Goal: Information Seeking & Learning: Learn about a topic

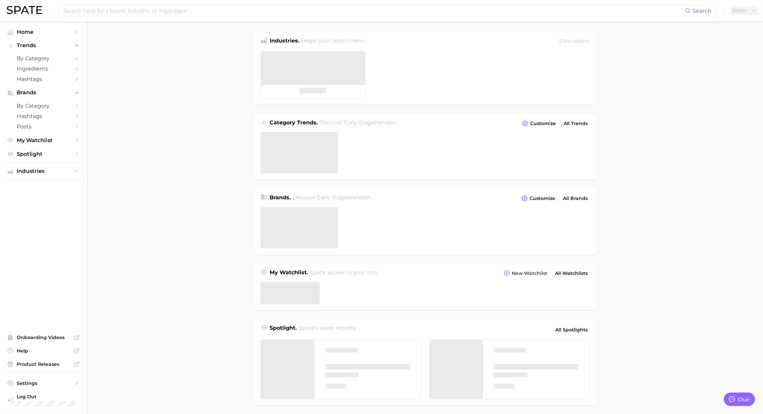
type textarea "x"
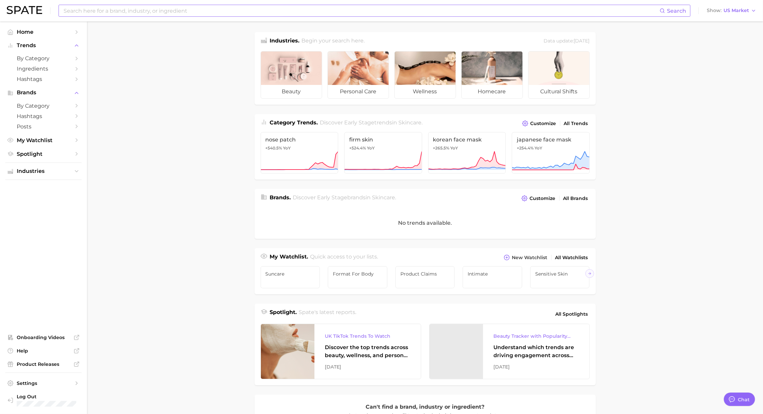
click at [265, 10] on input at bounding box center [361, 10] width 596 height 11
type input "s"
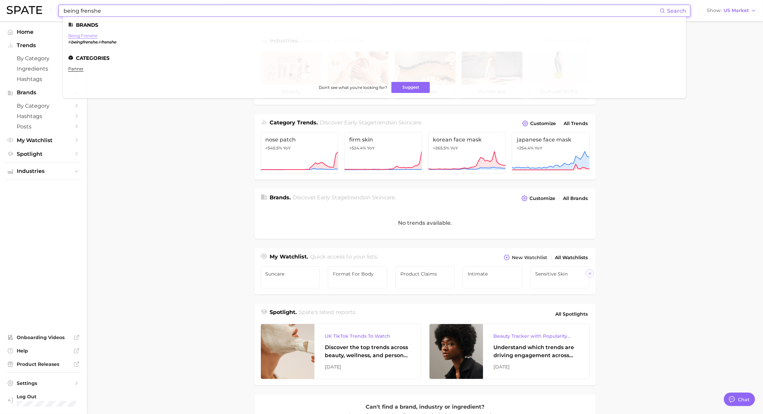
type input "being frenshe"
click at [95, 35] on link "being frenshe" at bounding box center [82, 35] width 29 height 5
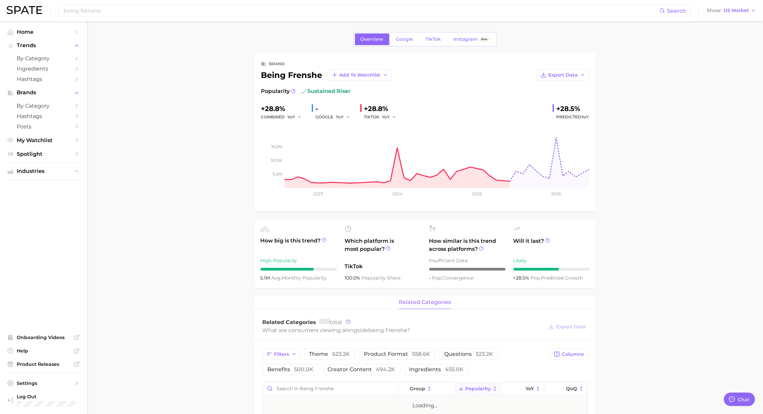
type textarea "x"
click at [432, 40] on span "TikTok" at bounding box center [433, 39] width 15 height 6
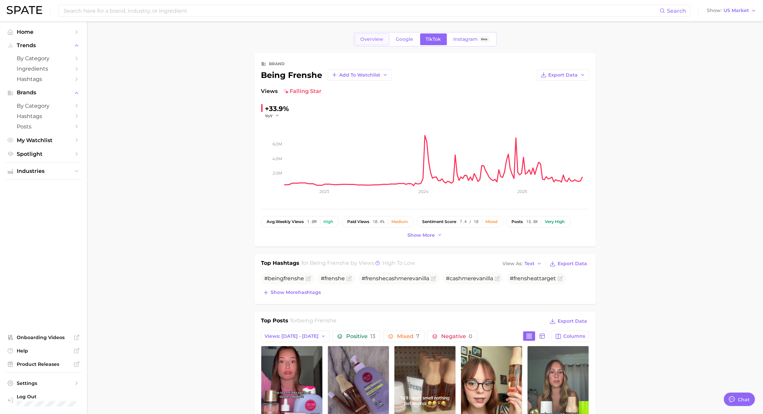
click at [372, 37] on span "Overview" at bounding box center [371, 39] width 23 height 6
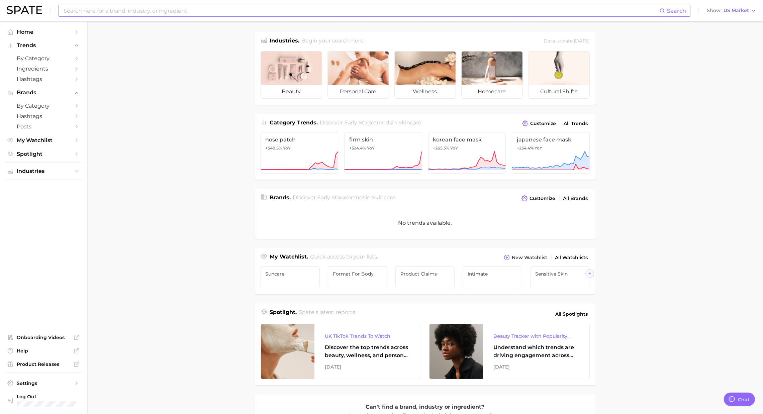
click at [185, 12] on input at bounding box center [361, 10] width 596 height 11
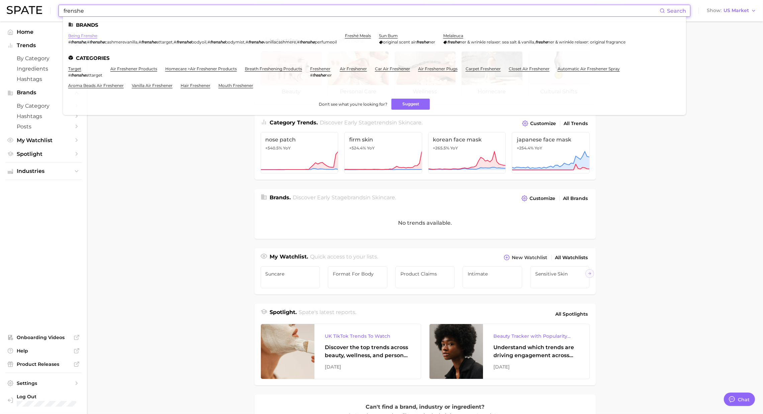
type input "frenshe"
click at [87, 37] on link "being frenshe" at bounding box center [82, 35] width 29 height 5
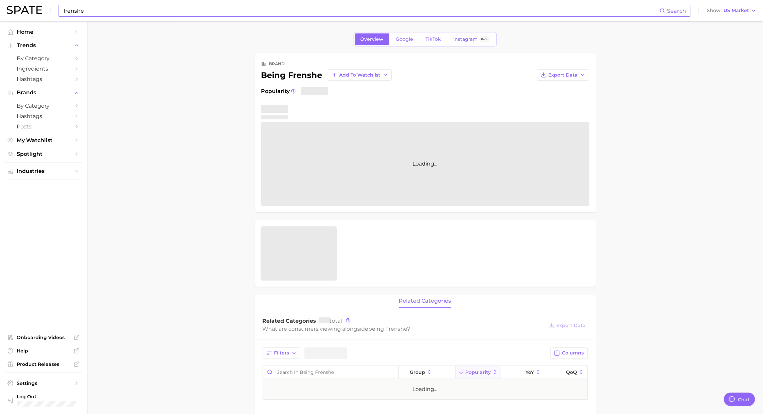
type textarea "x"
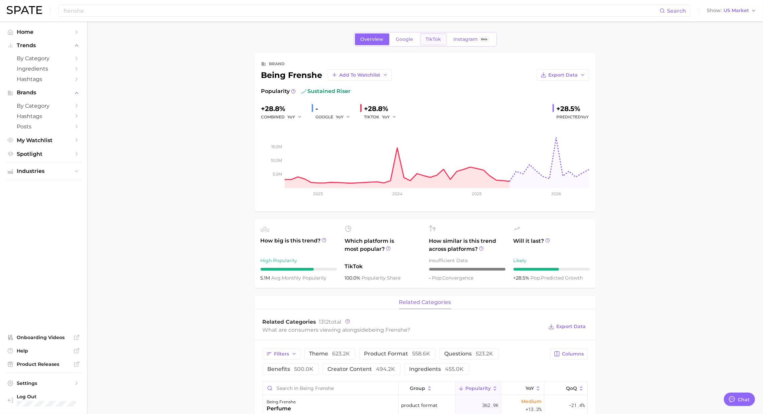
click at [438, 36] on span "TikTok" at bounding box center [433, 39] width 15 height 6
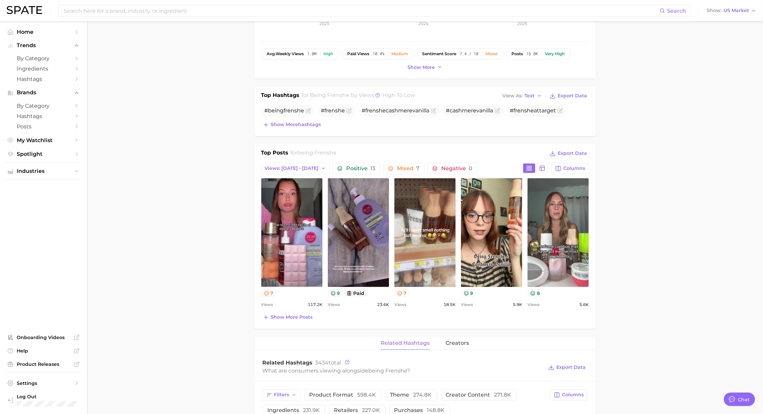
scroll to position [168, 0]
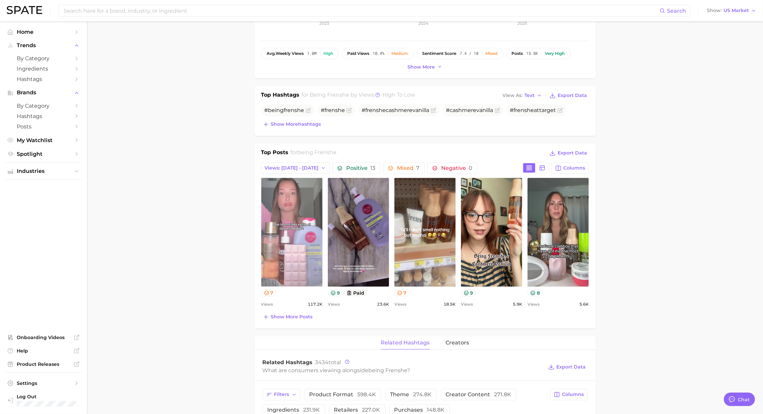
click at [298, 246] on link "view post on TikTok" at bounding box center [291, 232] width 61 height 109
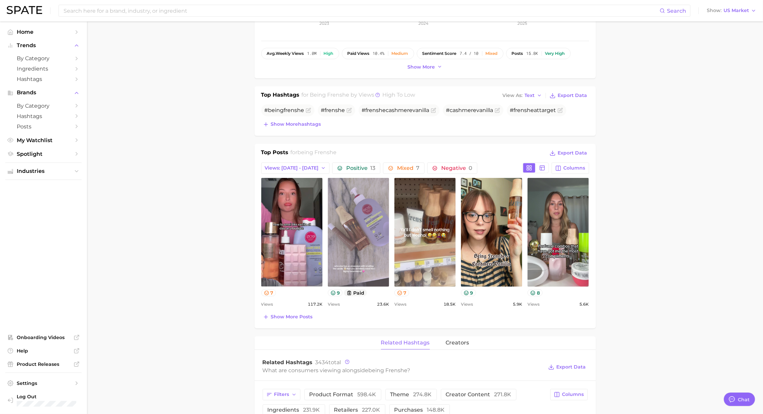
click at [356, 202] on link "view post on TikTok" at bounding box center [358, 232] width 61 height 109
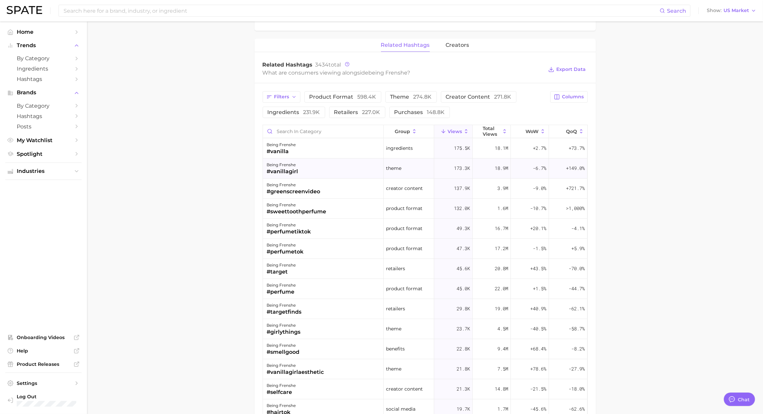
scroll to position [465, 0]
click at [217, 19] on div "Search Show US Market" at bounding box center [381, 10] width 749 height 21
click at [211, 15] on input at bounding box center [361, 10] width 596 height 11
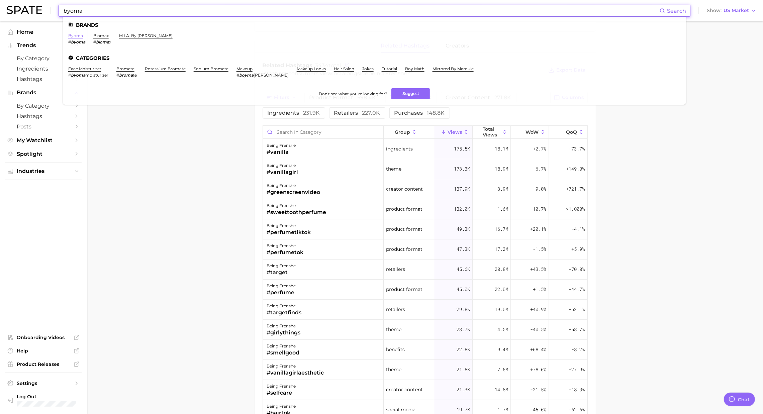
type input "byoma"
click at [74, 36] on link "byoma" at bounding box center [75, 35] width 15 height 5
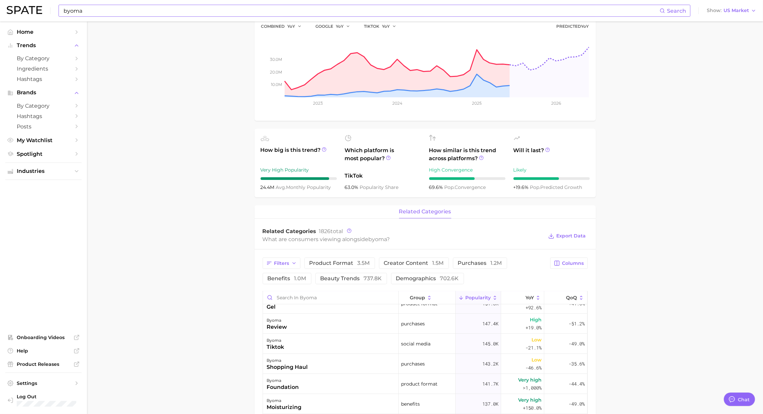
scroll to position [359, 0]
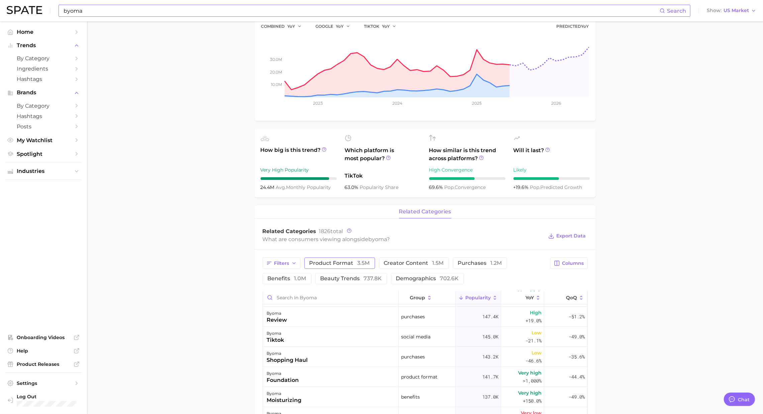
click at [346, 265] on span "product format 3.5m" at bounding box center [339, 262] width 61 height 5
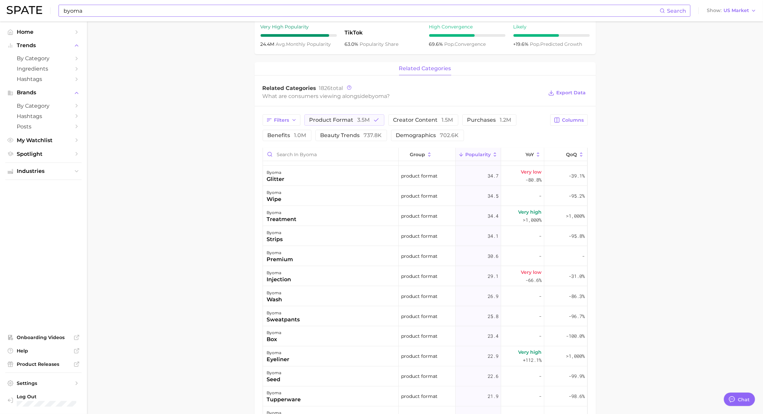
scroll to position [0, 0]
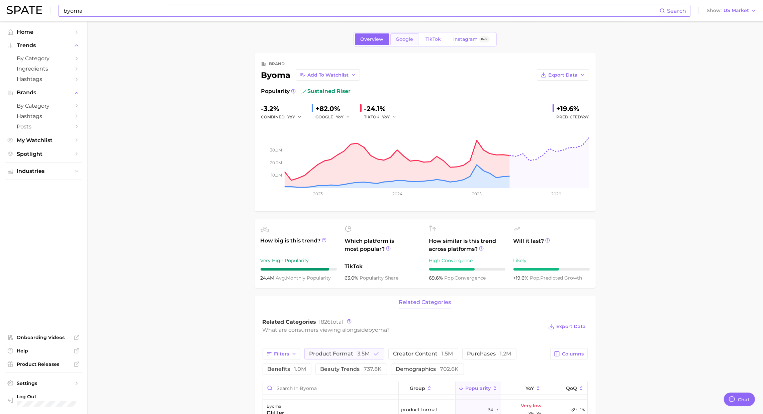
click at [404, 40] on span "Google" at bounding box center [404, 39] width 17 height 6
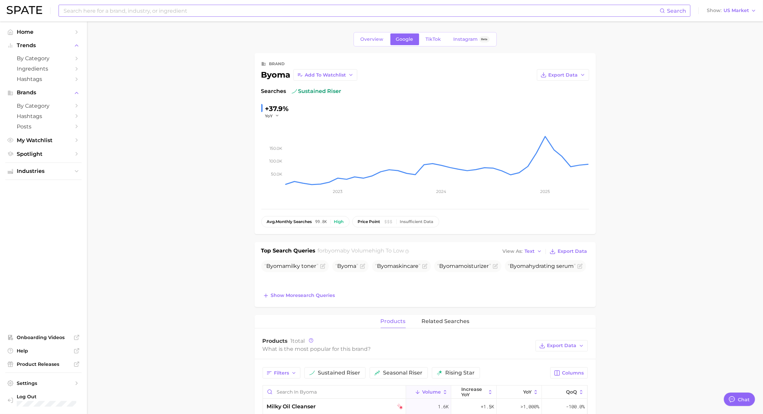
scroll to position [185, 0]
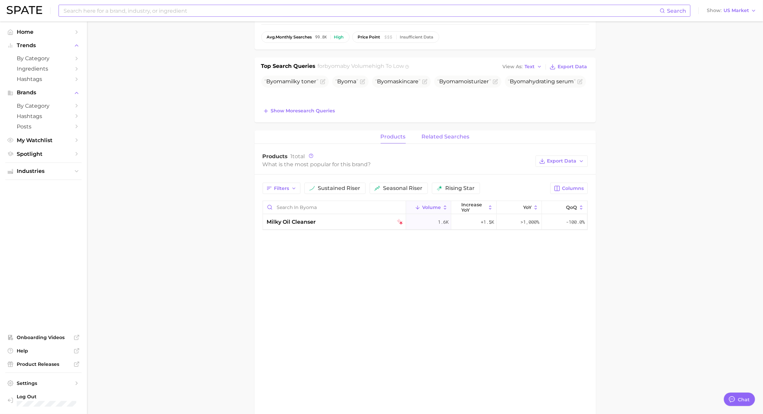
click at [452, 137] on span "related searches" at bounding box center [446, 137] width 48 height 6
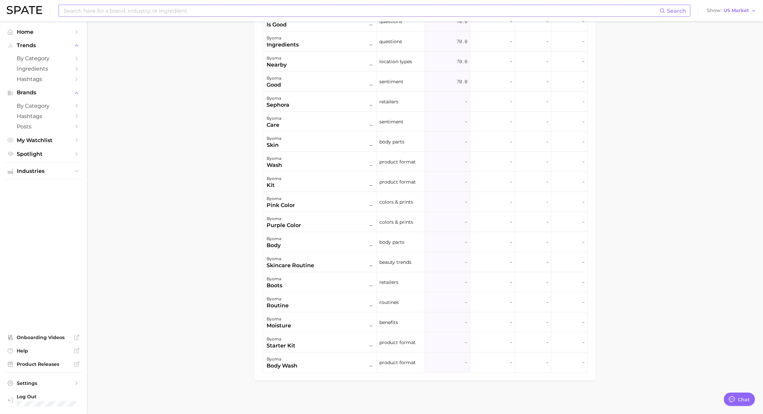
scroll to position [442, 0]
click at [335, 363] on div "byoma body wash –" at bounding box center [320, 362] width 107 height 15
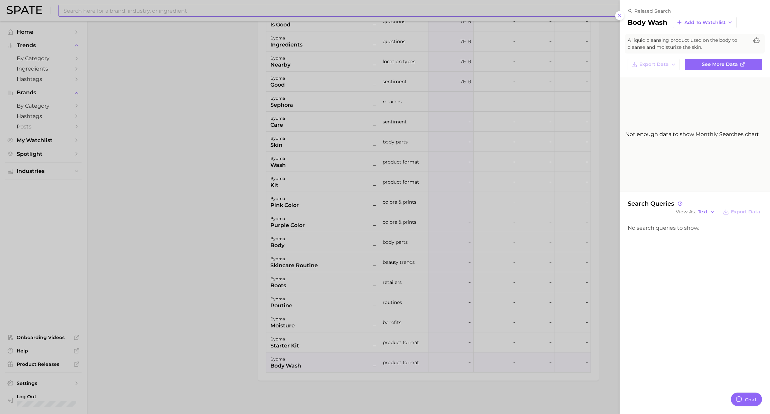
click at [591, 131] on div at bounding box center [385, 207] width 770 height 414
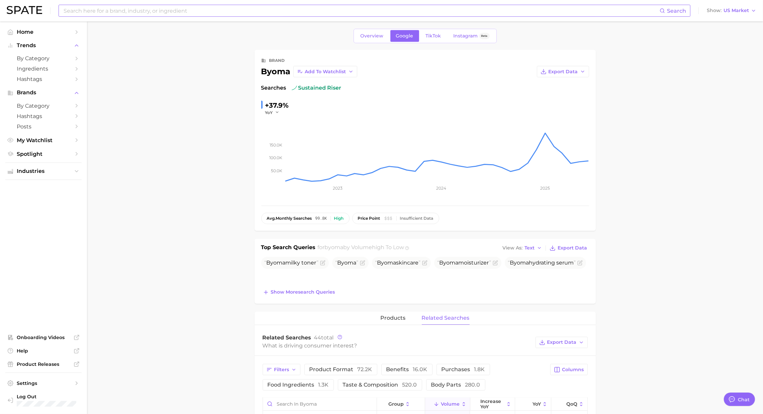
scroll to position [0, 0]
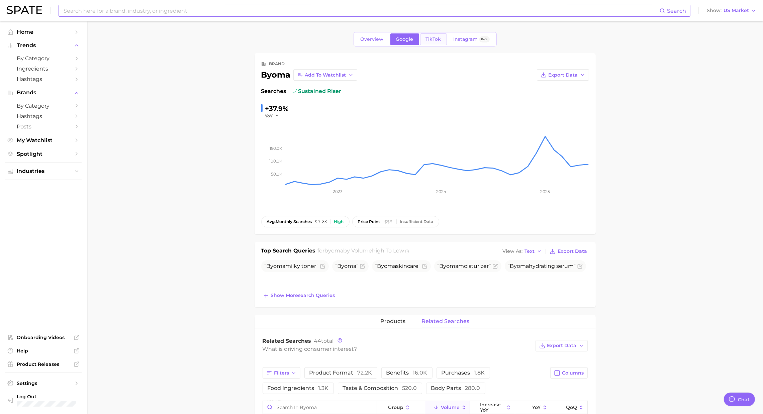
click at [438, 37] on span "TikTok" at bounding box center [433, 39] width 15 height 6
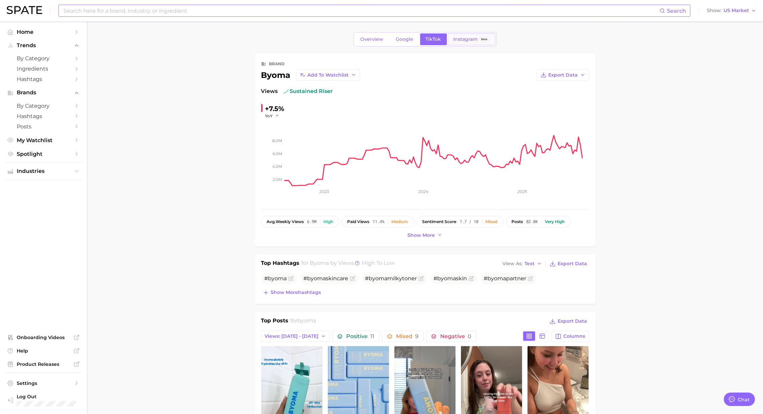
click at [487, 34] on link "Instagram Beta" at bounding box center [471, 39] width 47 height 12
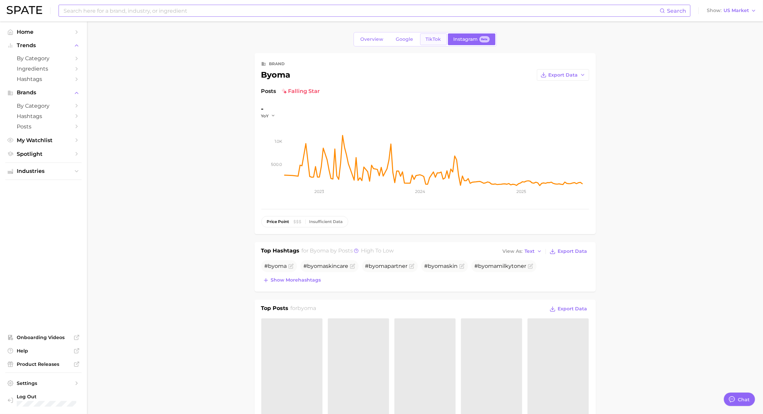
click at [423, 37] on link "TikTok" at bounding box center [433, 39] width 27 height 12
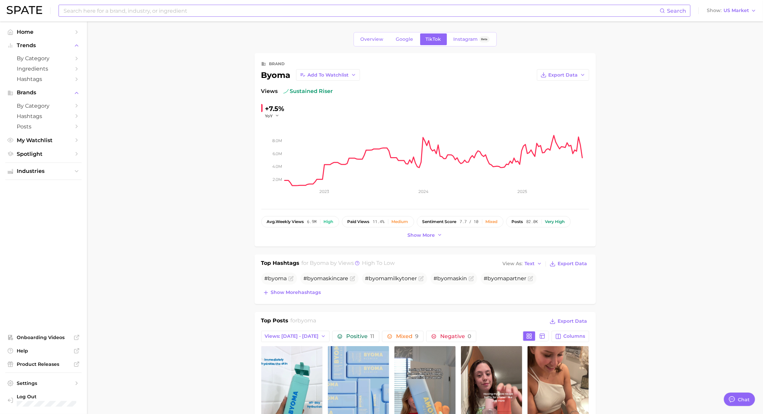
scroll to position [200, 0]
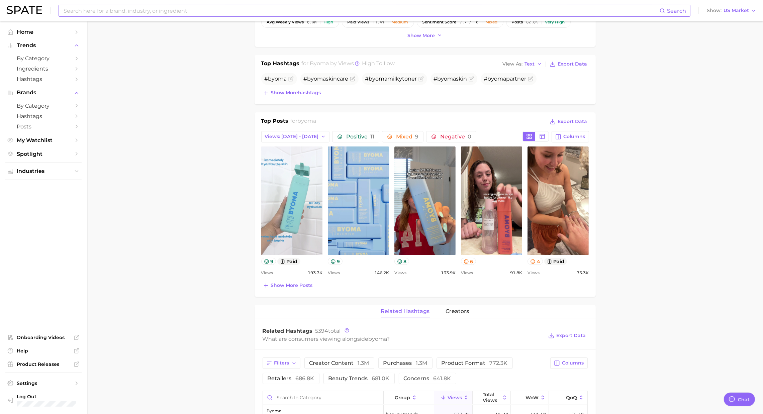
click at [299, 197] on link "view post on TikTok" at bounding box center [291, 200] width 61 height 109
